Goal: Task Accomplishment & Management: Manage account settings

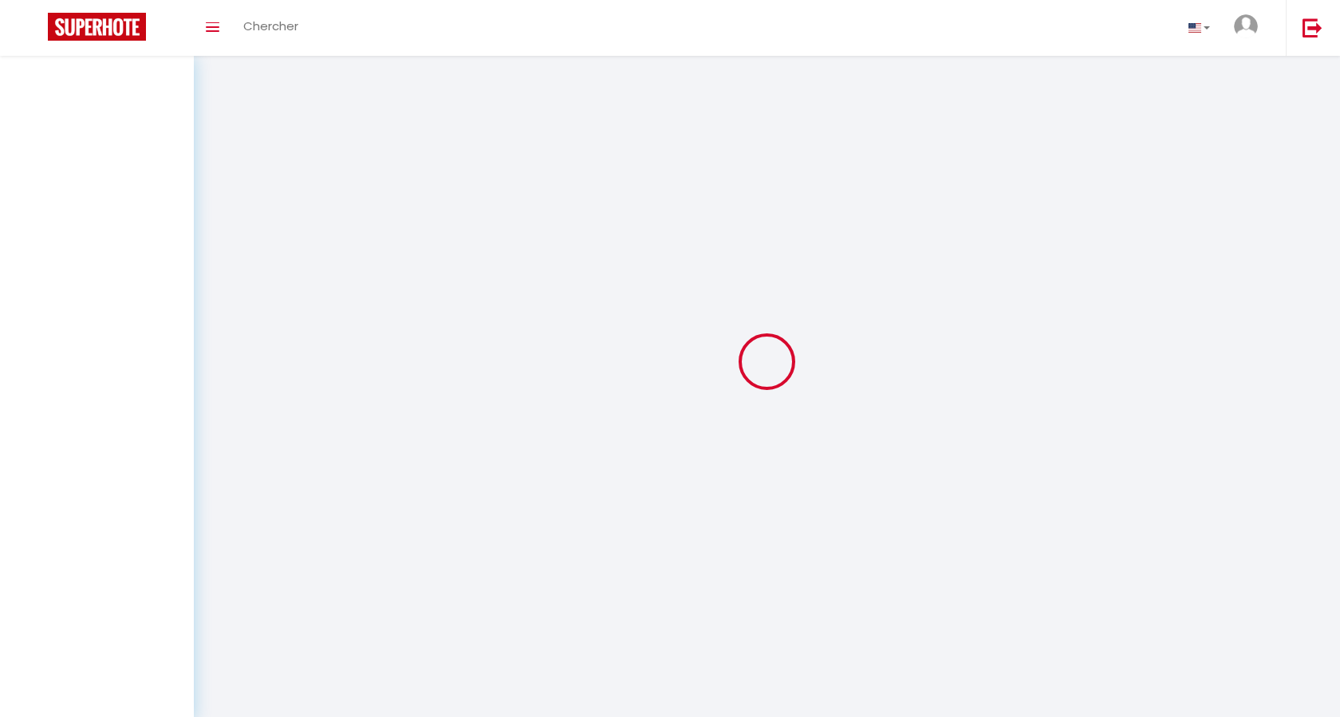
select select
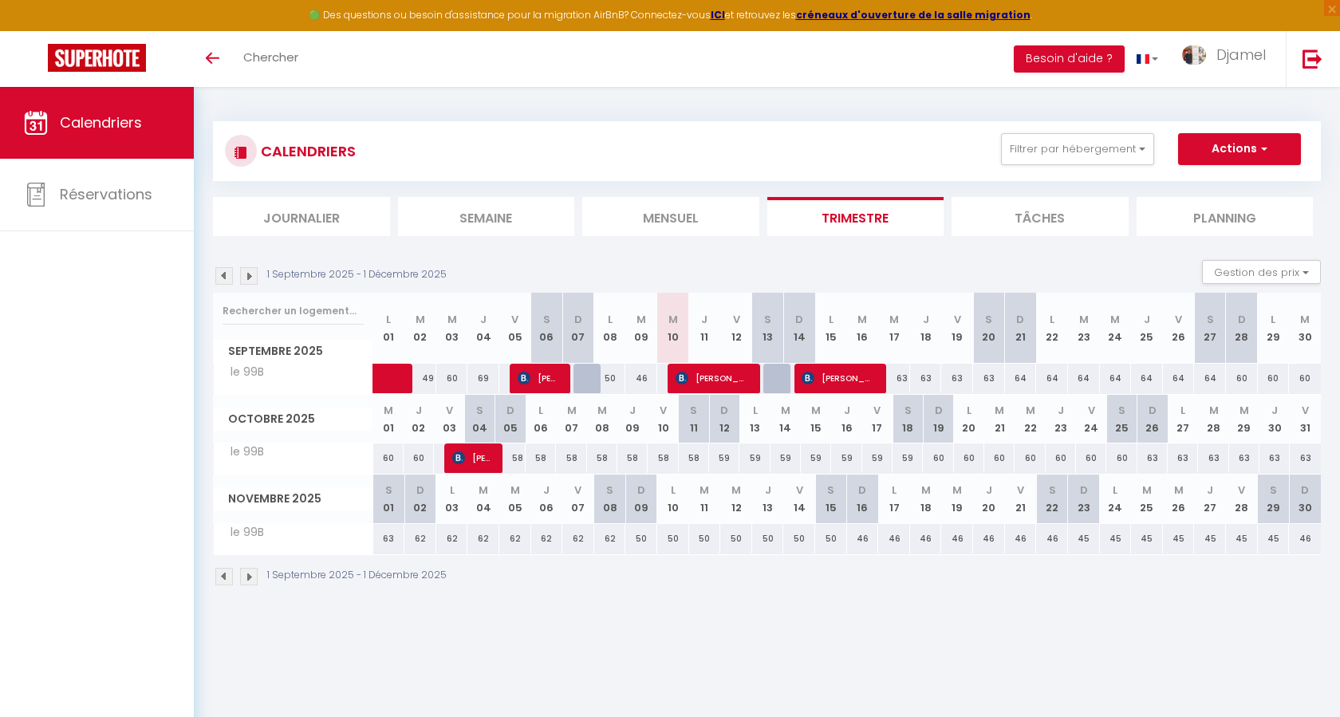
select select
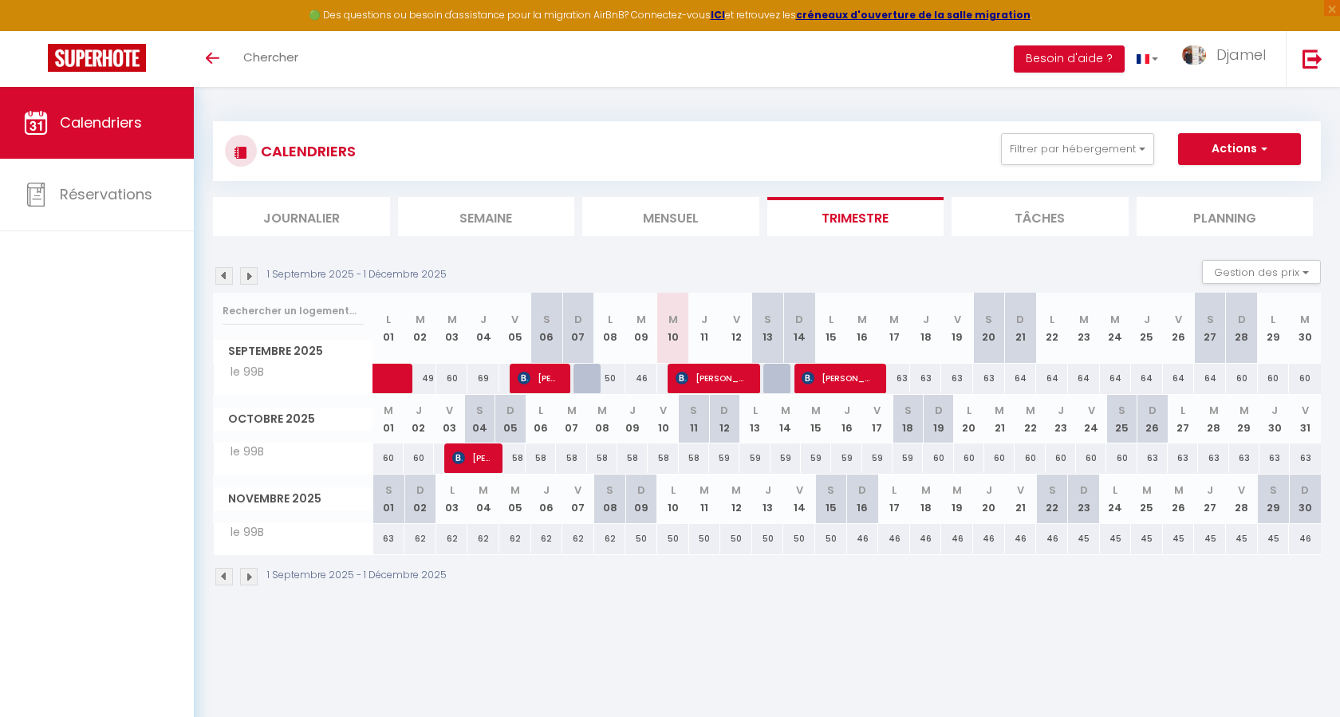
select select
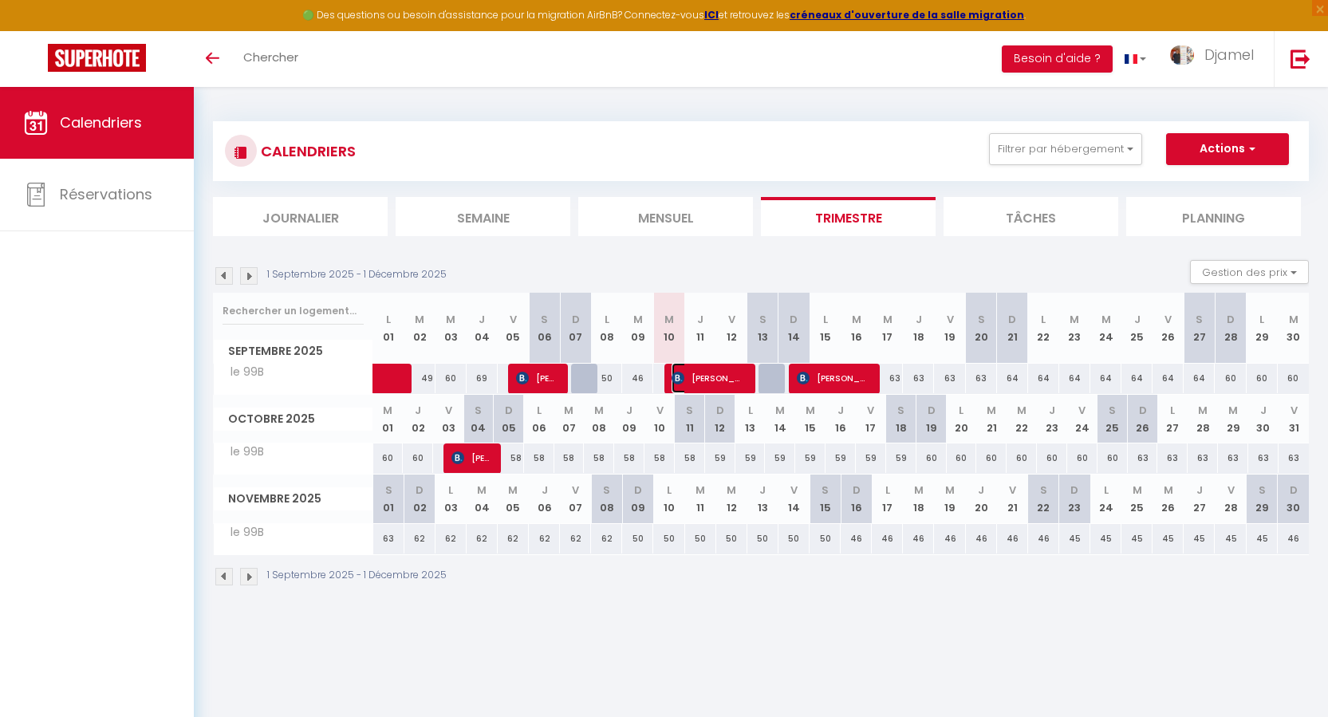
click at [673, 381] on img at bounding box center [678, 378] width 13 height 13
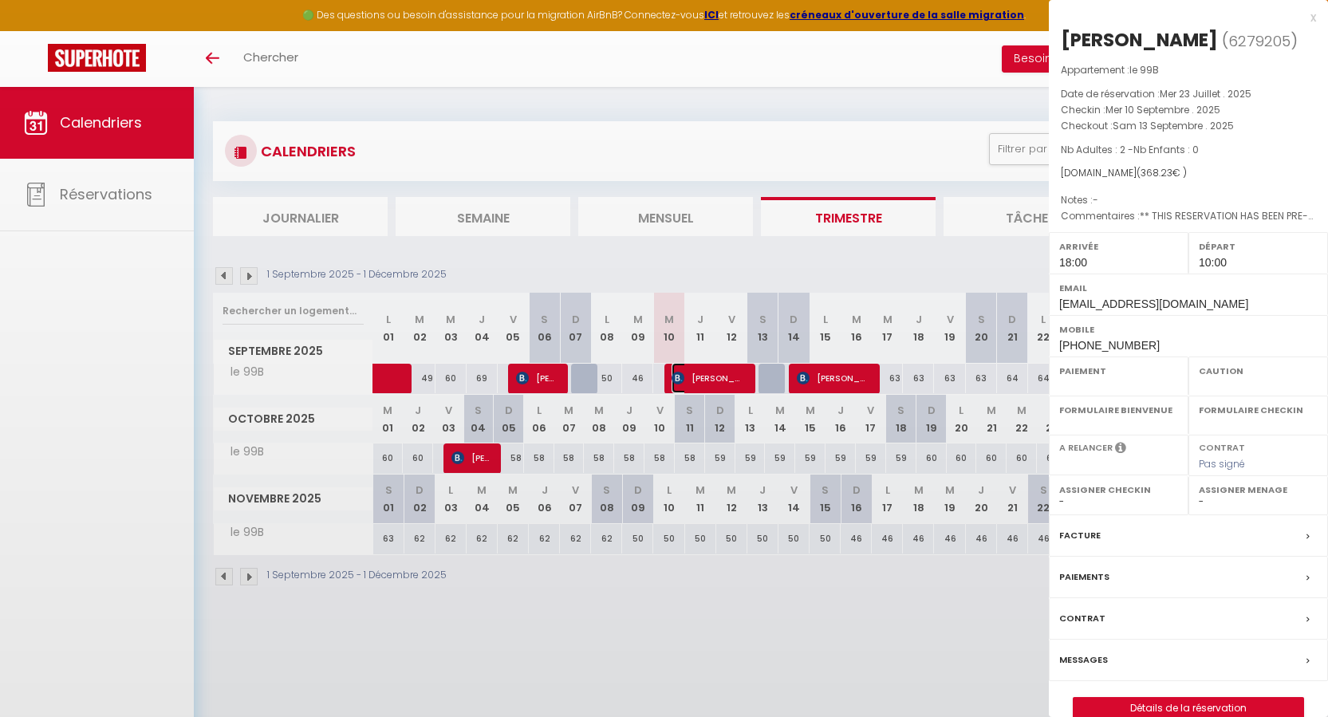
select select "OK"
select select "KO"
select select "1"
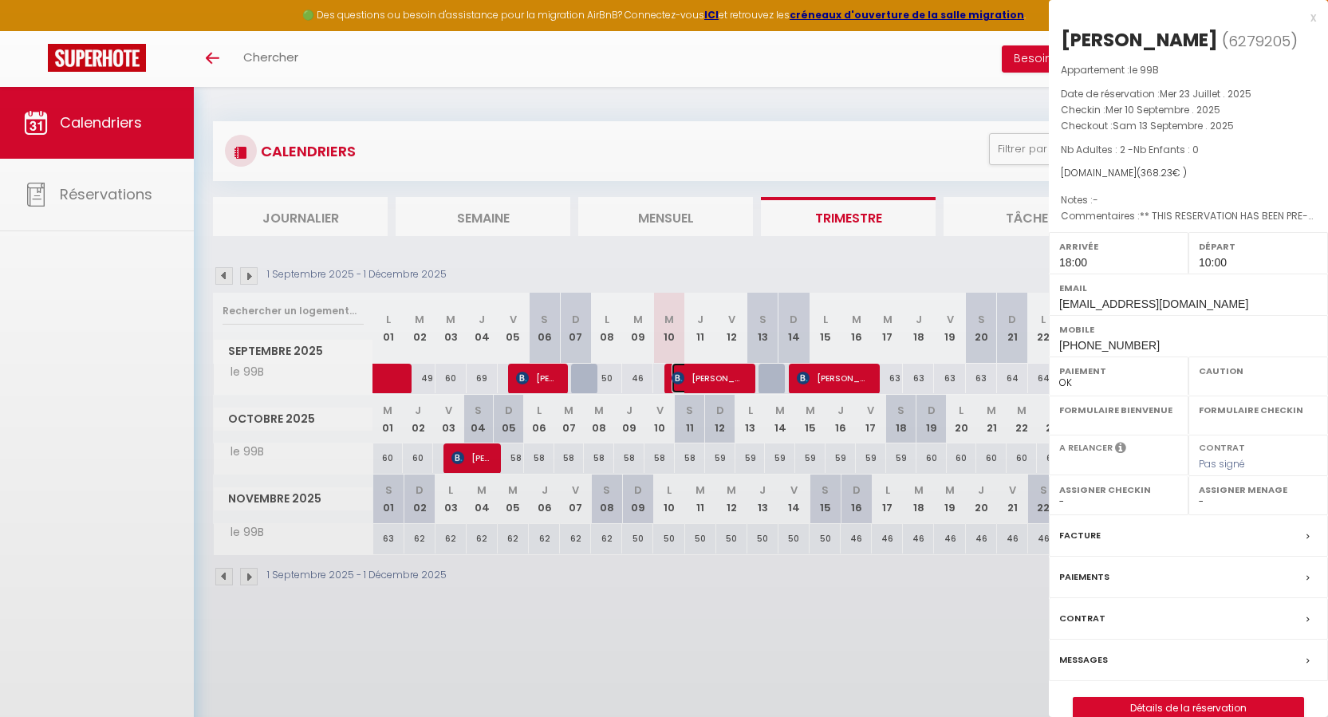
select select
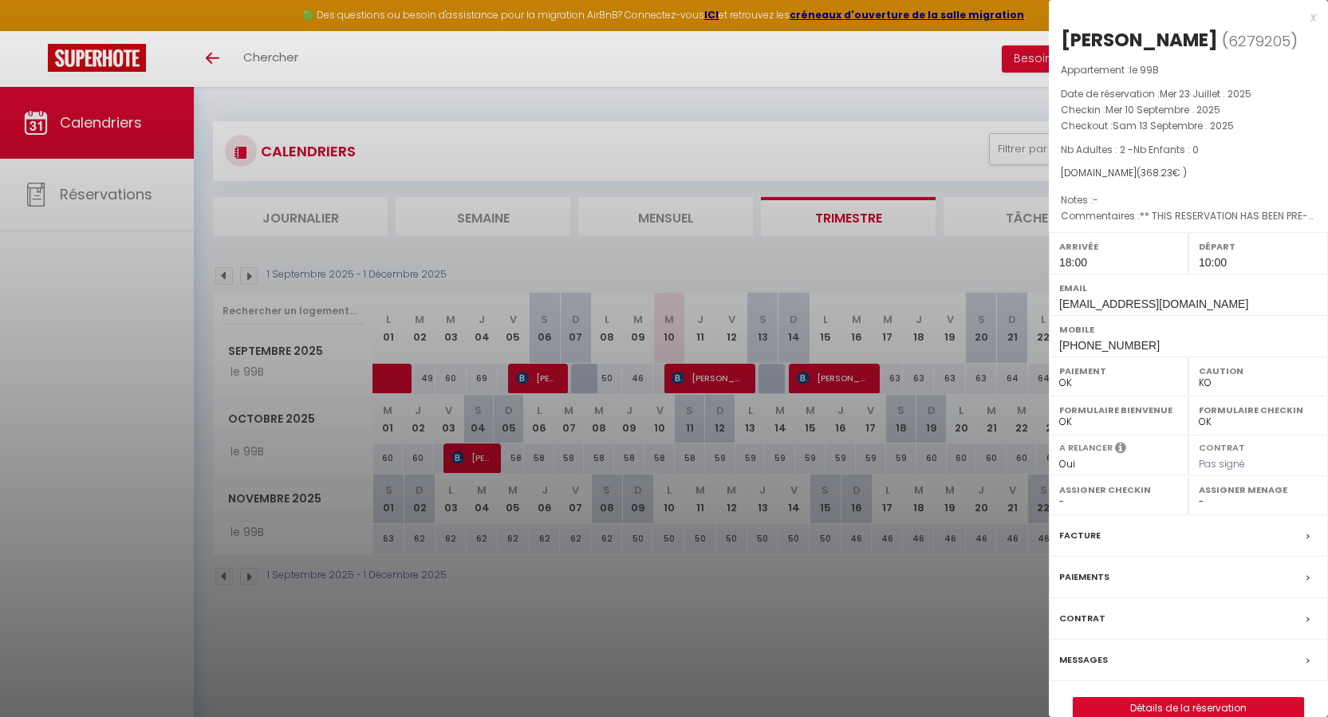
drag, startPoint x: 1047, startPoint y: 327, endPoint x: 1166, endPoint y: 341, distance: 119.7
click at [1166, 341] on body "🟢 Des questions ou besoin d'assistance pour la migration AirBnB? Connectez-vous…" at bounding box center [664, 445] width 1328 height 717
click at [1189, 357] on div "Mobile [PHONE_NUMBER]" at bounding box center [1188, 335] width 279 height 41
click at [1189, 338] on label "Mobile" at bounding box center [1189, 330] width 259 height 16
